Goal: Information Seeking & Learning: Learn about a topic

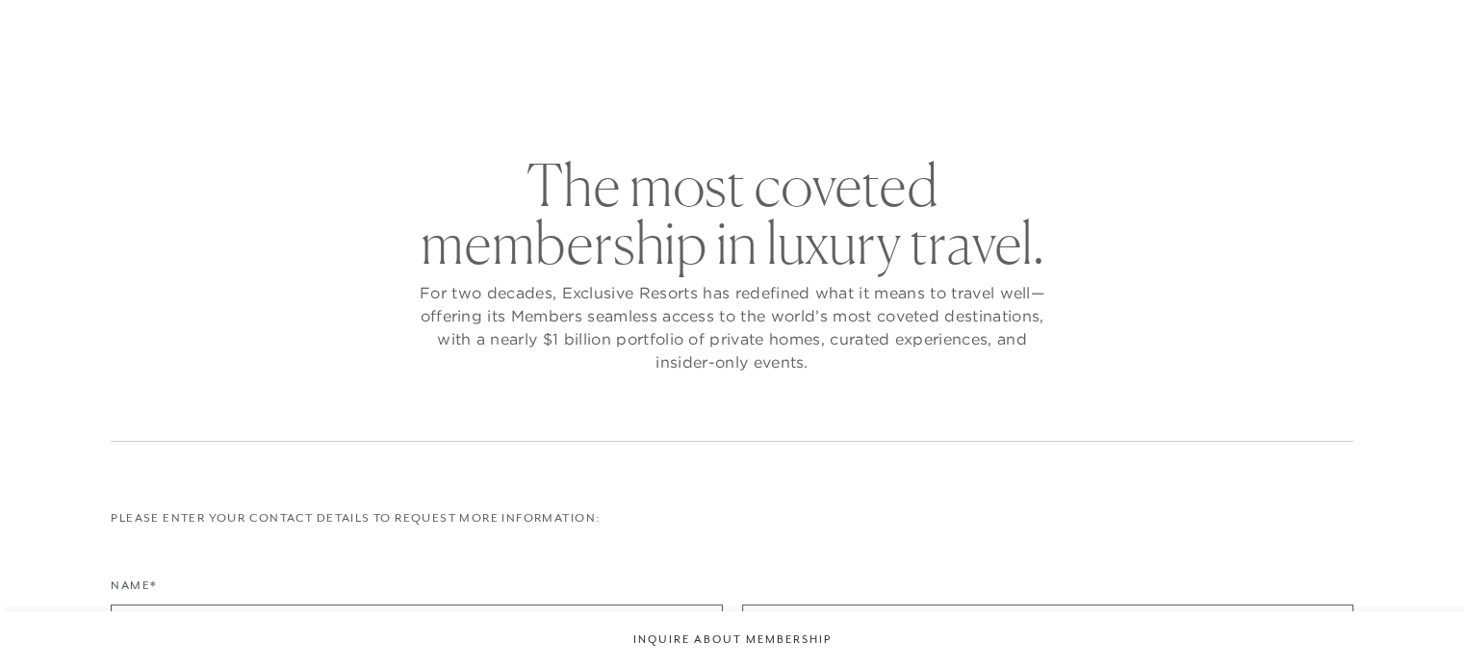
checkbox input "false"
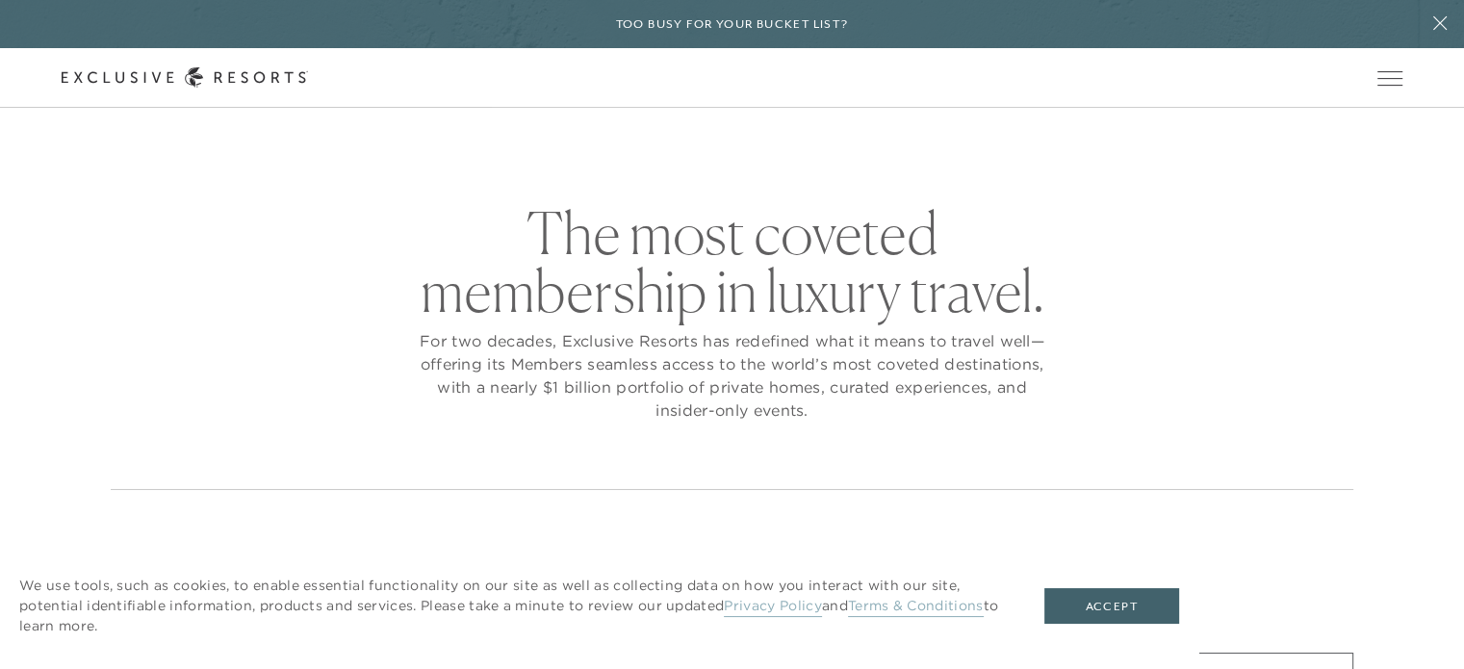
scroll to position [39, 0]
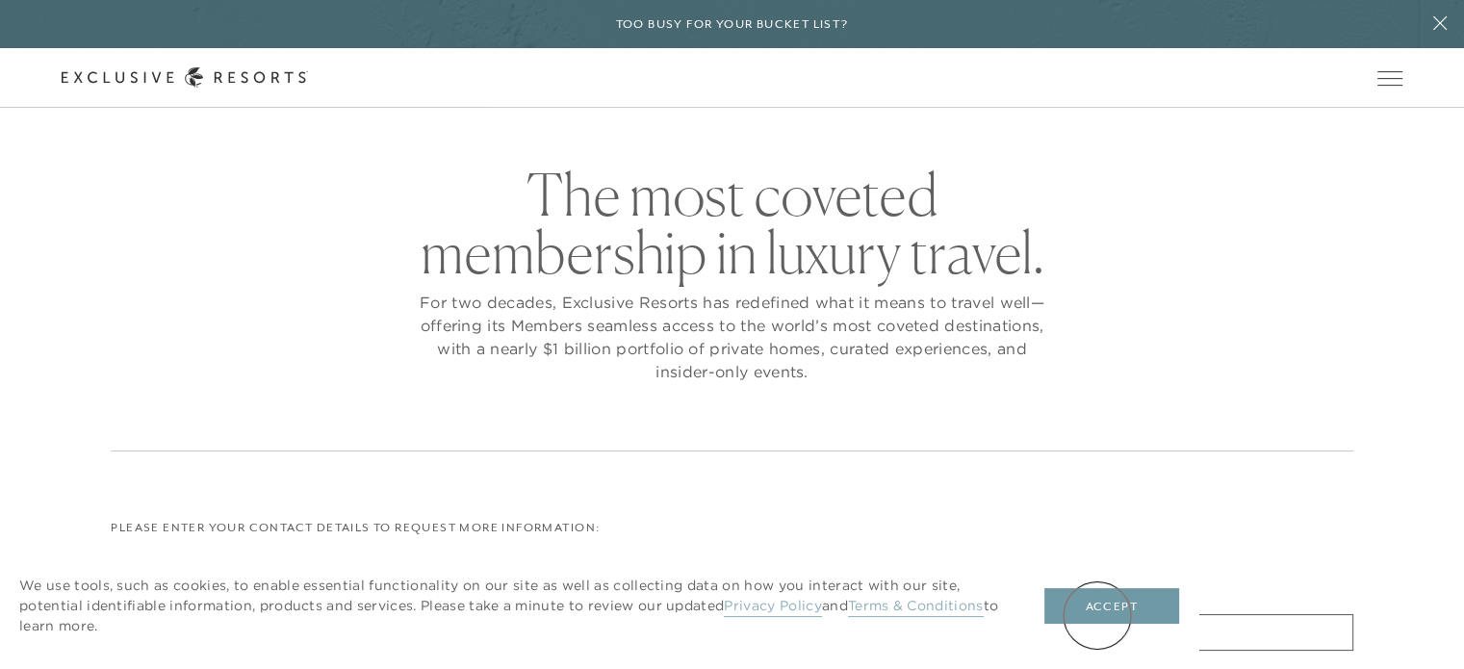
click at [1098, 615] on button "Accept" at bounding box center [1112, 606] width 135 height 37
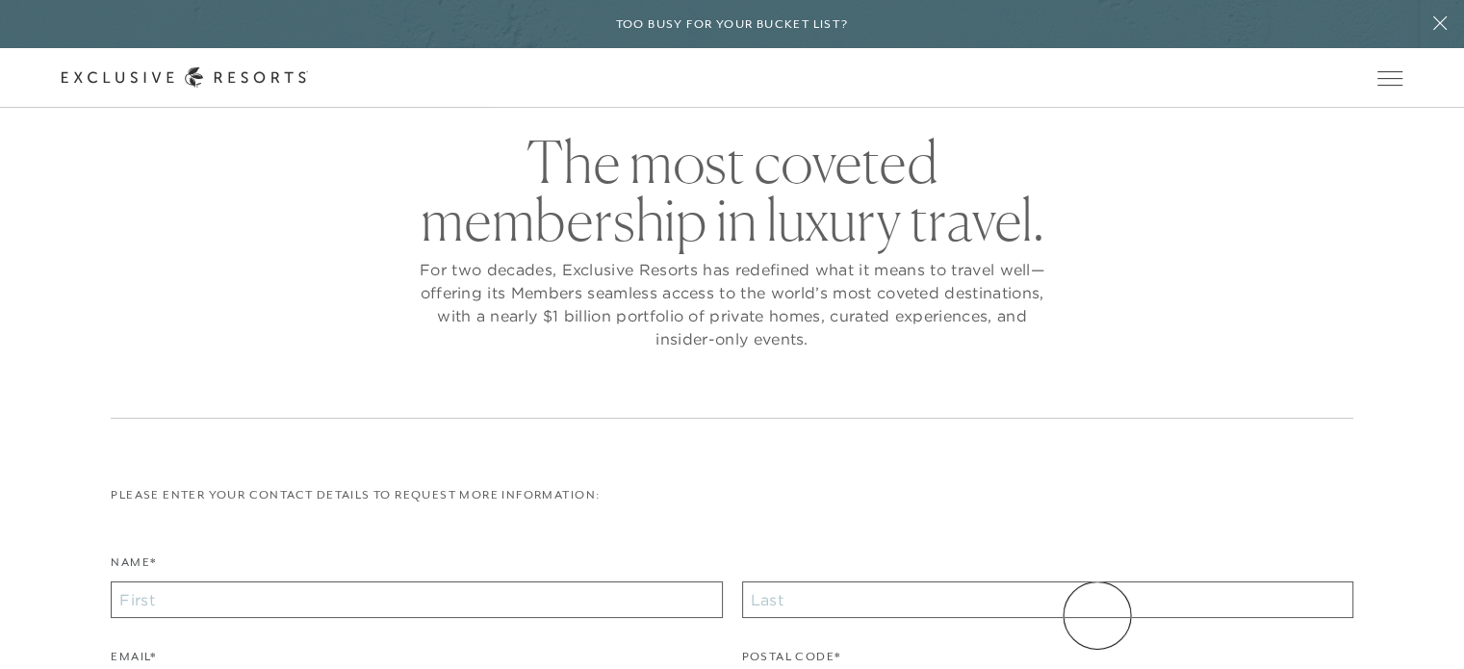
scroll to position [0, 0]
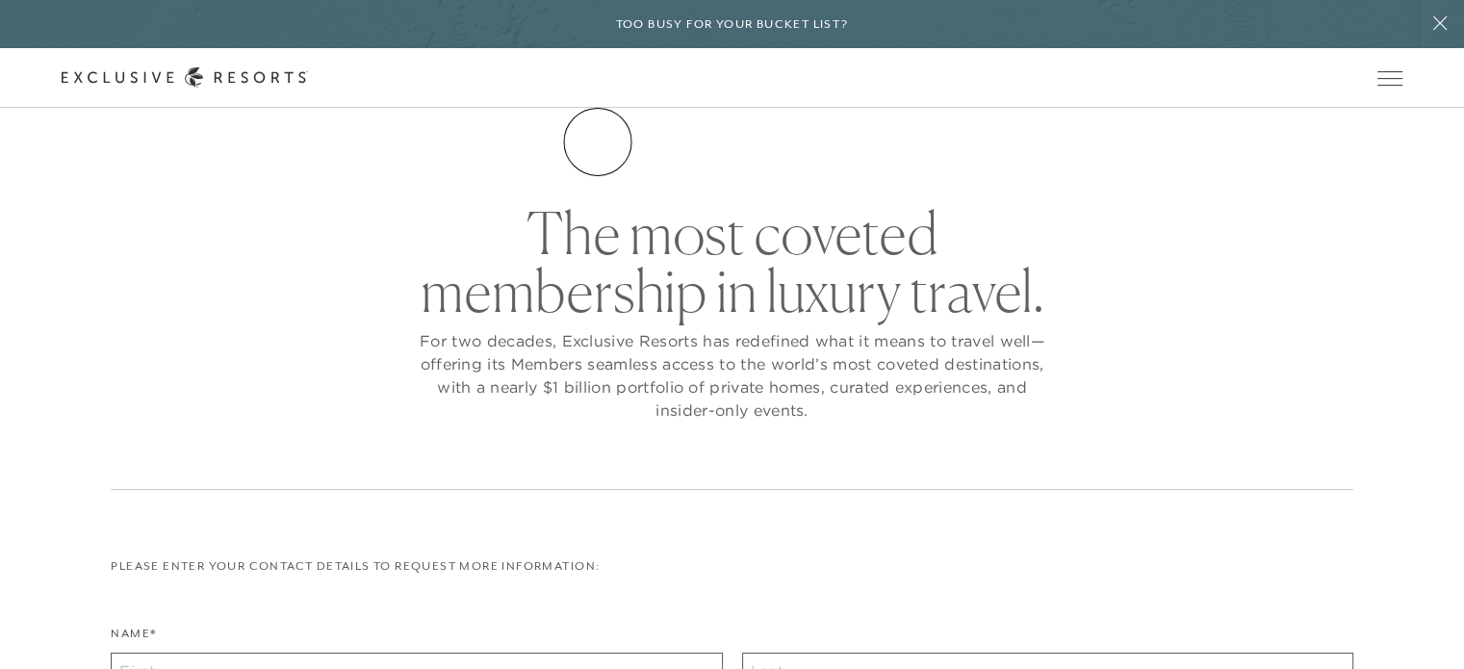
click at [0, 0] on link "The Collection" at bounding box center [0, 0] width 0 height 0
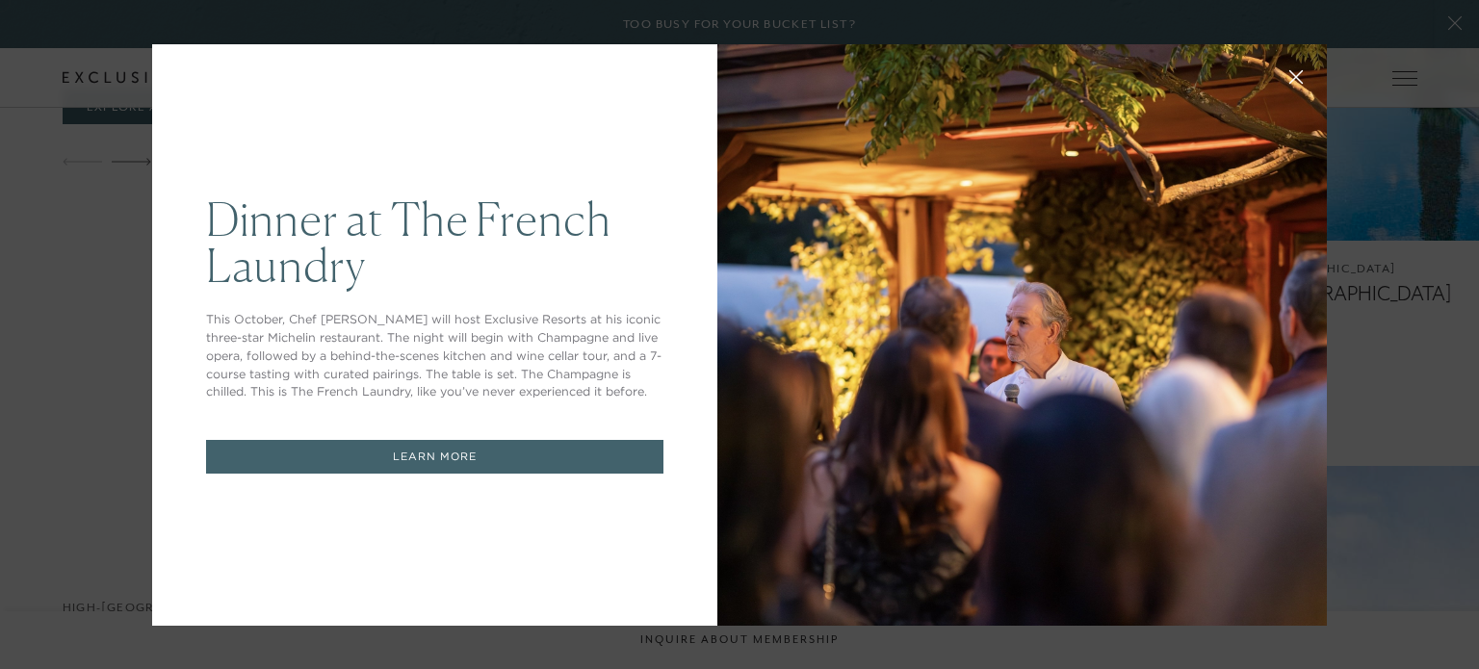
click at [1289, 74] on icon at bounding box center [1296, 76] width 14 height 14
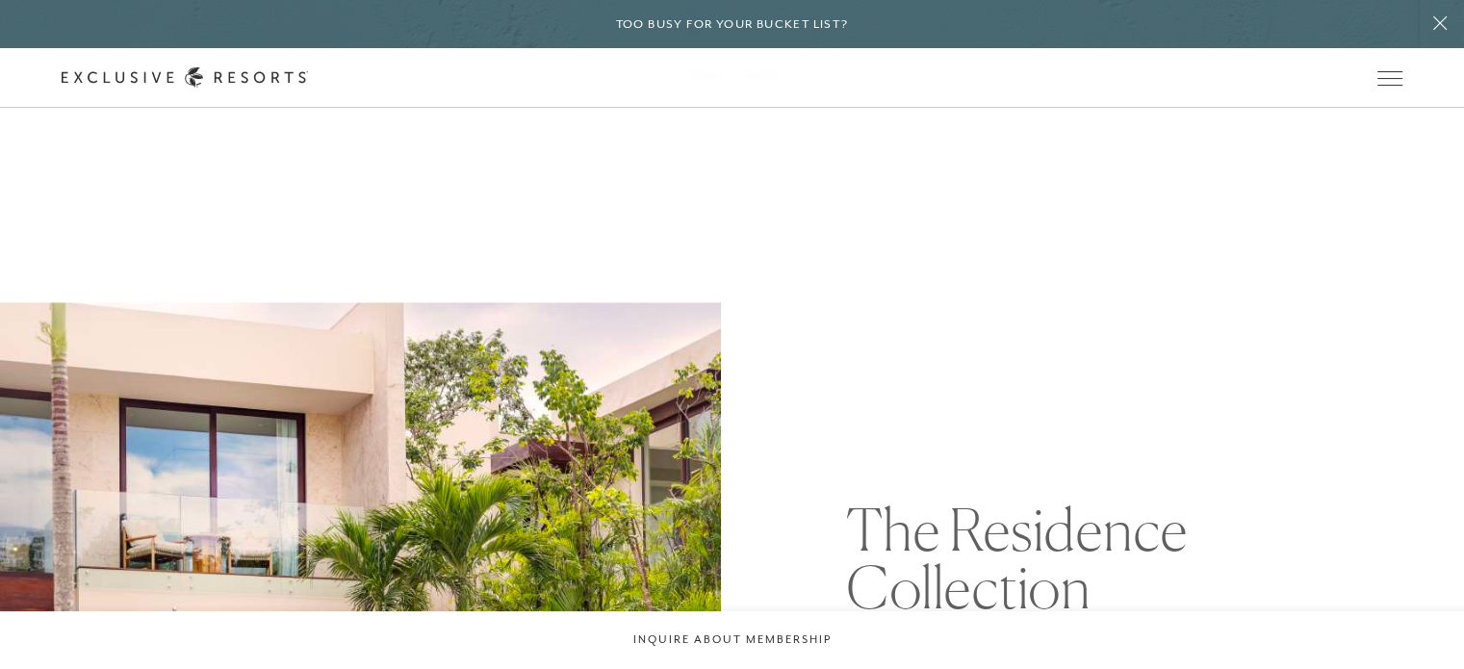
scroll to position [1579, 0]
click at [0, 0] on link "Membership" at bounding box center [0, 0] width 0 height 0
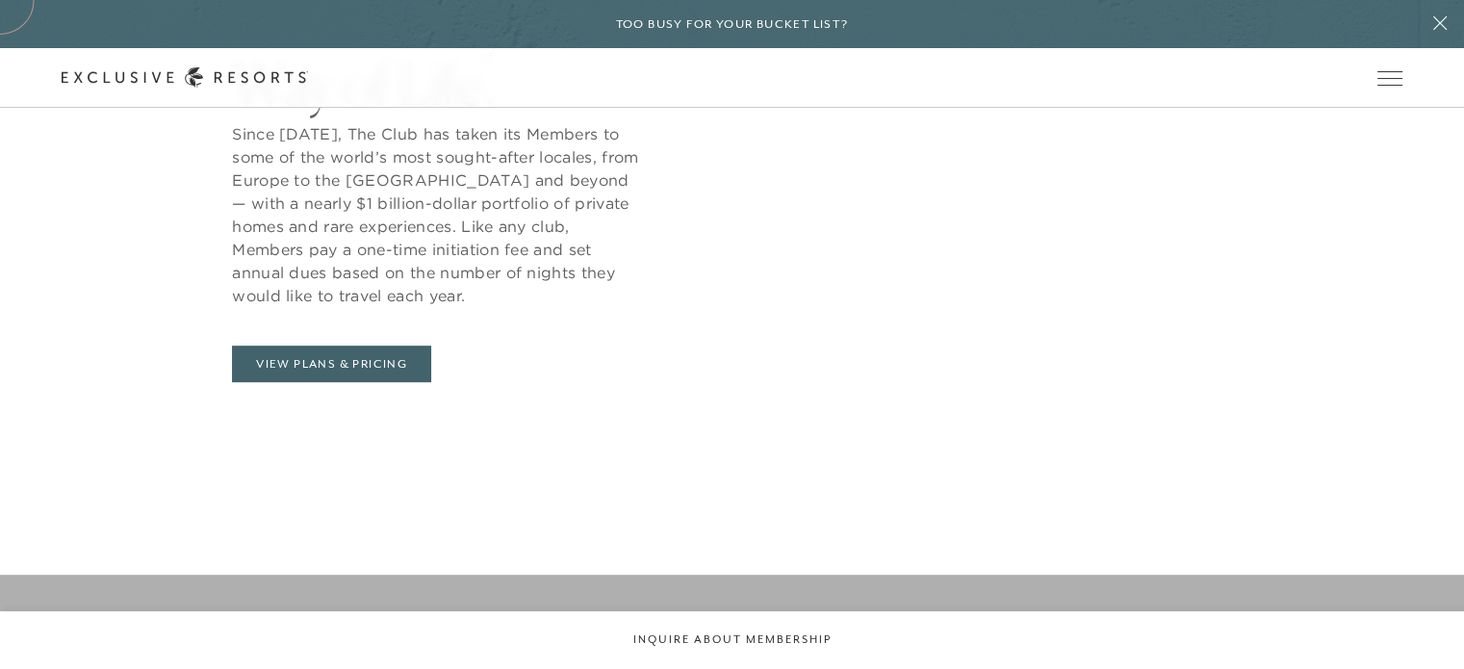
scroll to position [924, 0]
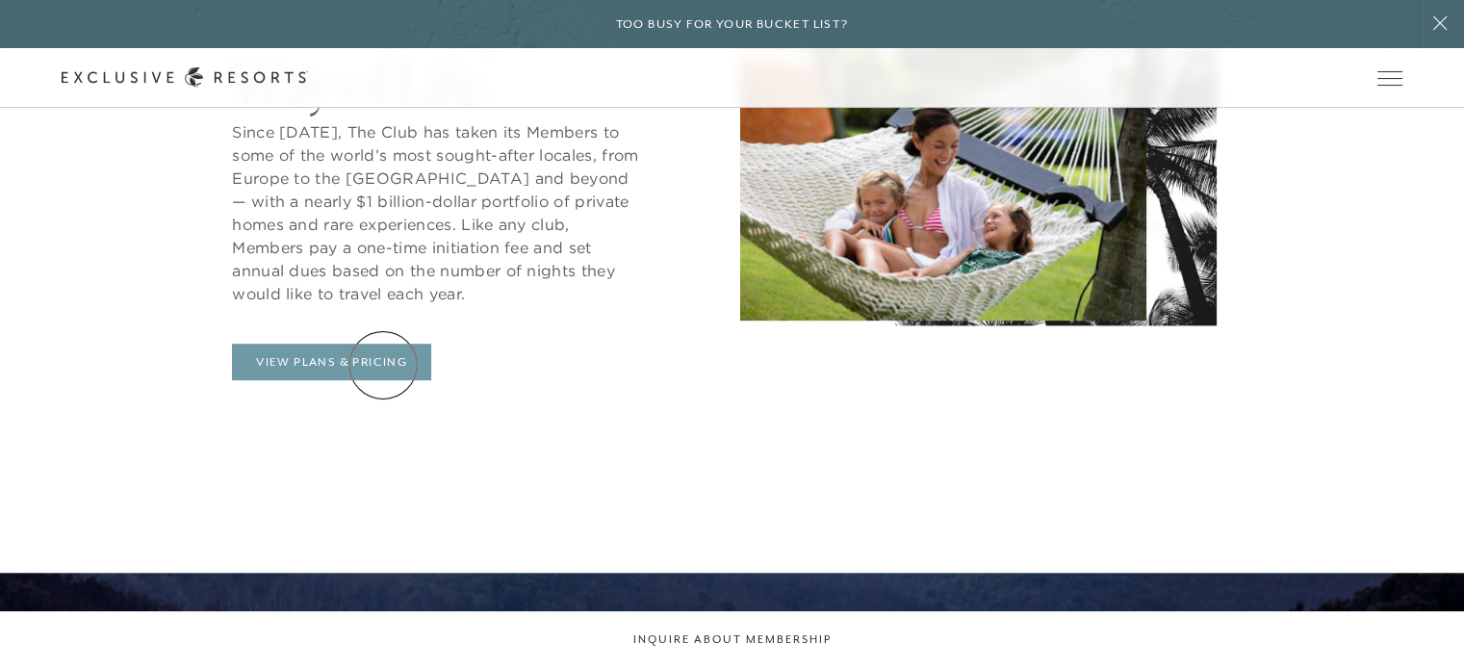
click at [383, 365] on link "View Plans & Pricing" at bounding box center [331, 362] width 199 height 37
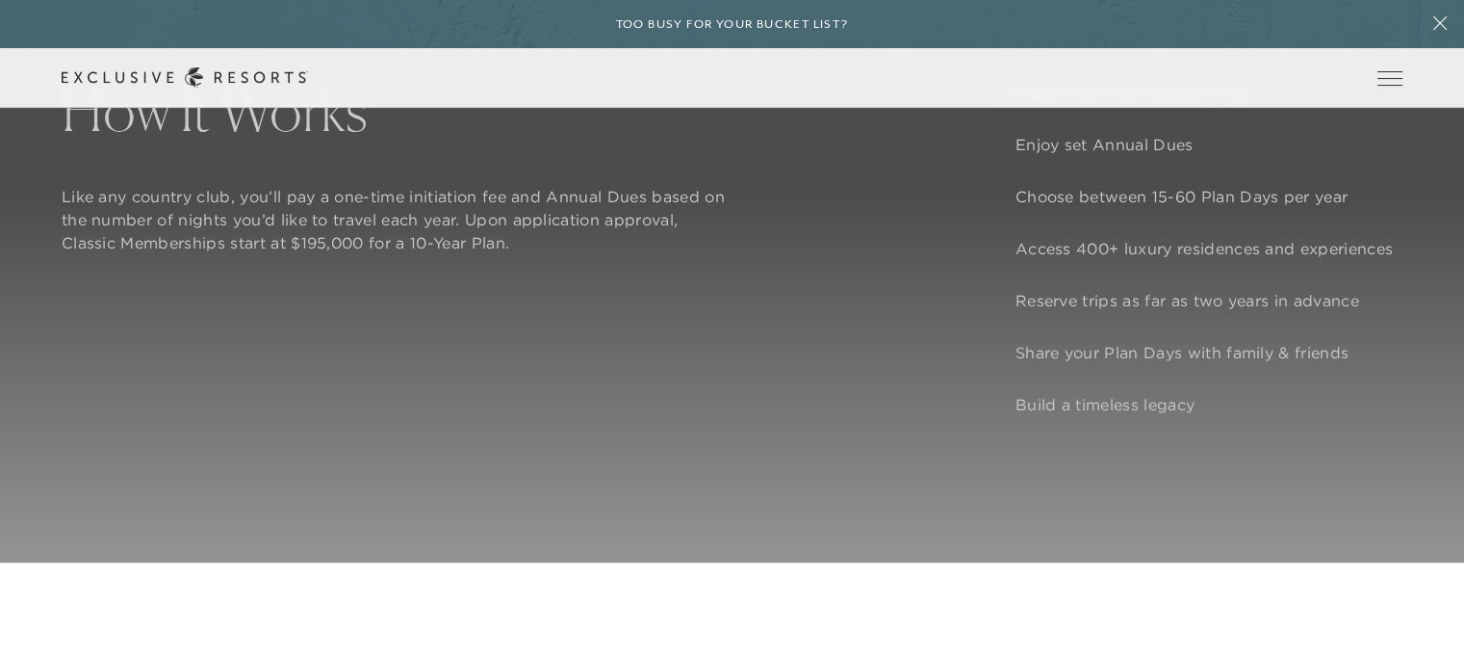
scroll to position [1617, 0]
